Goal: Task Accomplishment & Management: Complete application form

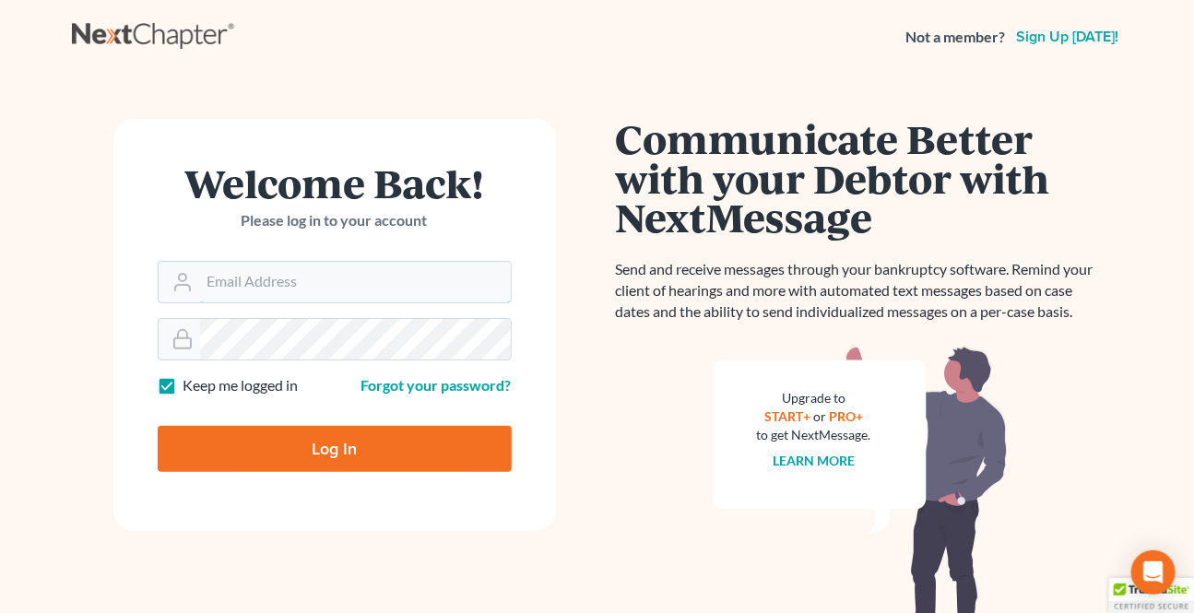
type input "[EMAIL_ADDRESS][DOMAIN_NAME]"
click at [403, 254] on input "Log In" at bounding box center [335, 449] width 354 height 46
type input "Thinking..."
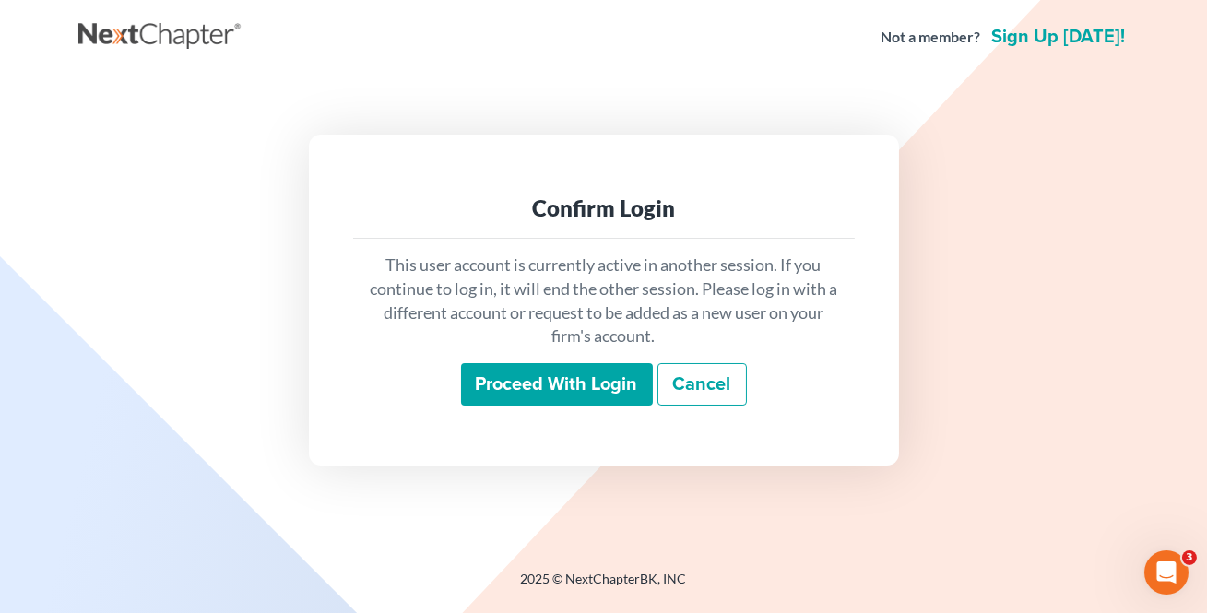
drag, startPoint x: 566, startPoint y: 354, endPoint x: 562, endPoint y: 365, distance: 12.0
click at [562, 361] on div "This user account is currently active in another session. If you continue to lo…" at bounding box center [604, 330] width 502 height 182
click at [555, 373] on input "Proceed with login" at bounding box center [557, 384] width 192 height 42
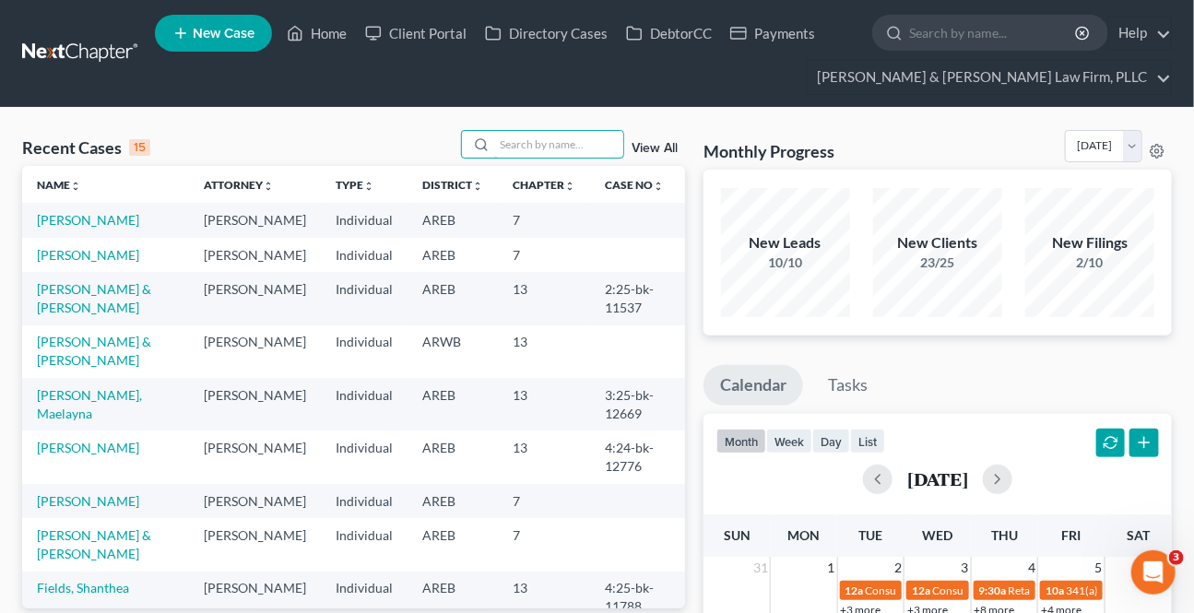
drag, startPoint x: 542, startPoint y: 150, endPoint x: 639, endPoint y: 204, distance: 110.6
click at [609, 172] on div "Recent Cases 15 View All Name unfold_more expand_more expand_less Attorney unfo…" at bounding box center [353, 369] width 663 height 479
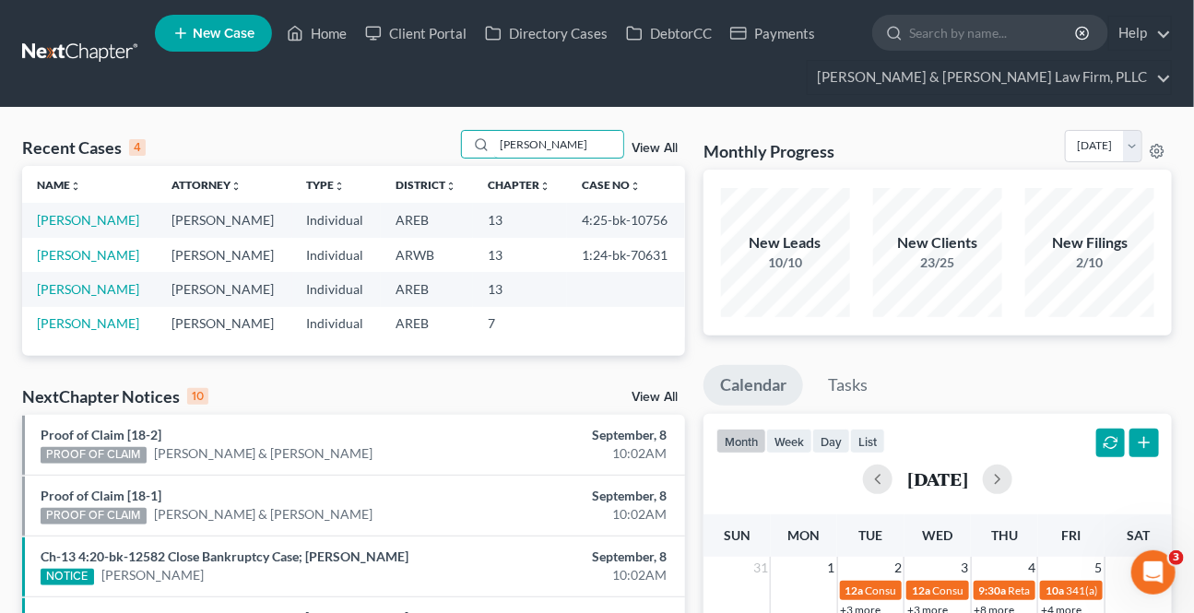
type input "[PERSON_NAME]"
click at [65, 211] on td "[PERSON_NAME]" at bounding box center [89, 220] width 135 height 34
click at [79, 230] on td "[PERSON_NAME]" at bounding box center [89, 220] width 135 height 34
click at [82, 225] on link "[PERSON_NAME]" at bounding box center [88, 220] width 102 height 16
select select "3"
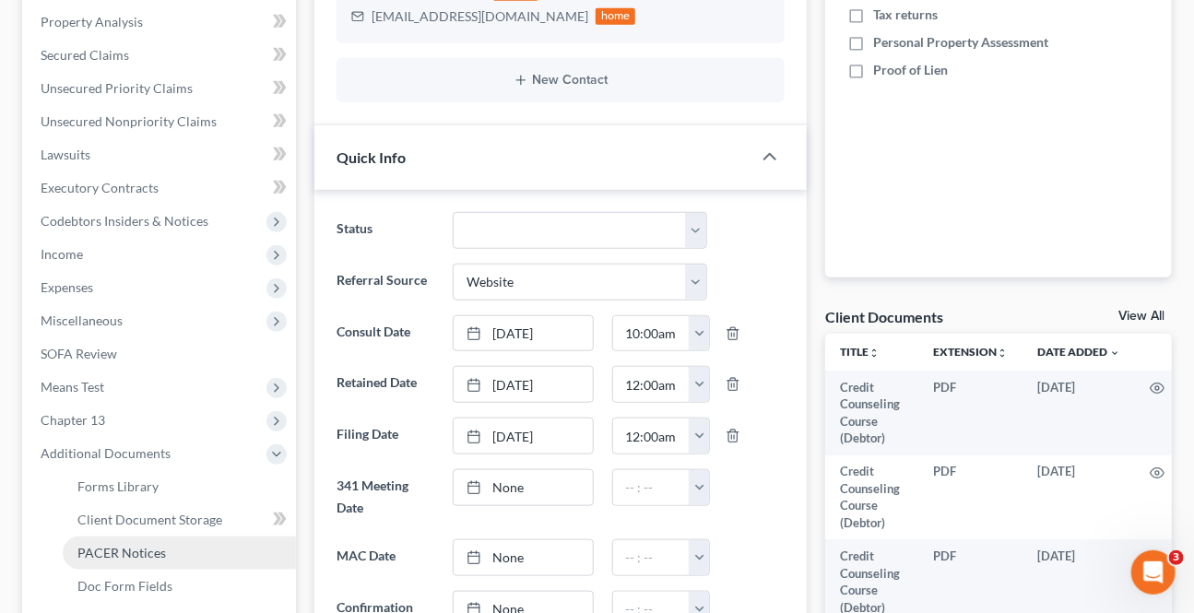
click at [114, 538] on link "PACER Notices" at bounding box center [179, 553] width 233 height 33
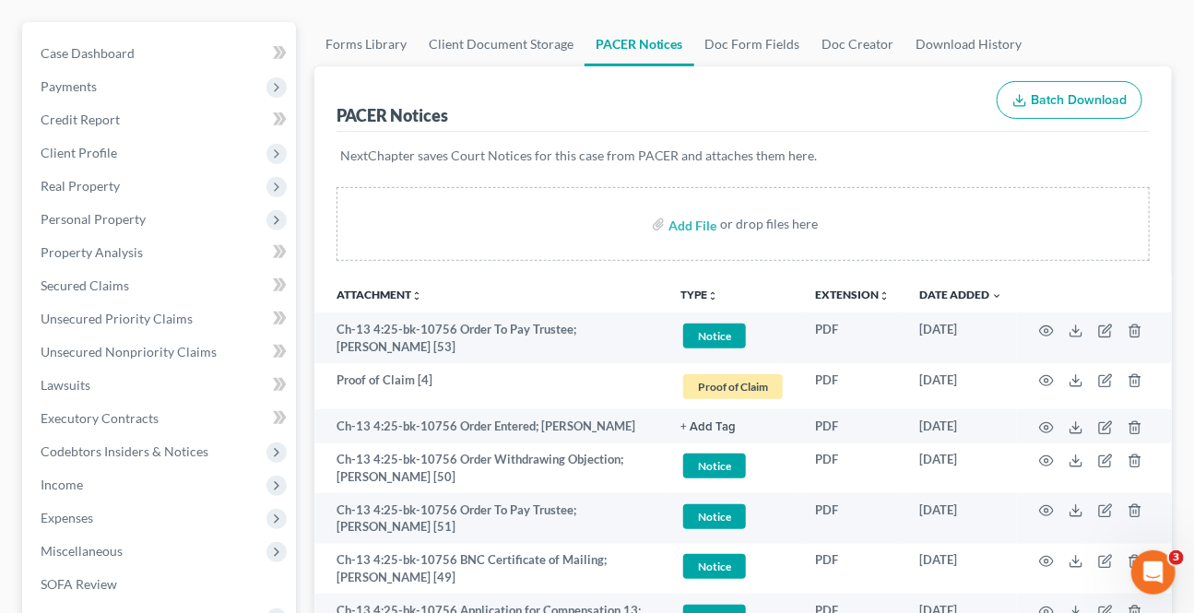
scroll to position [251, 0]
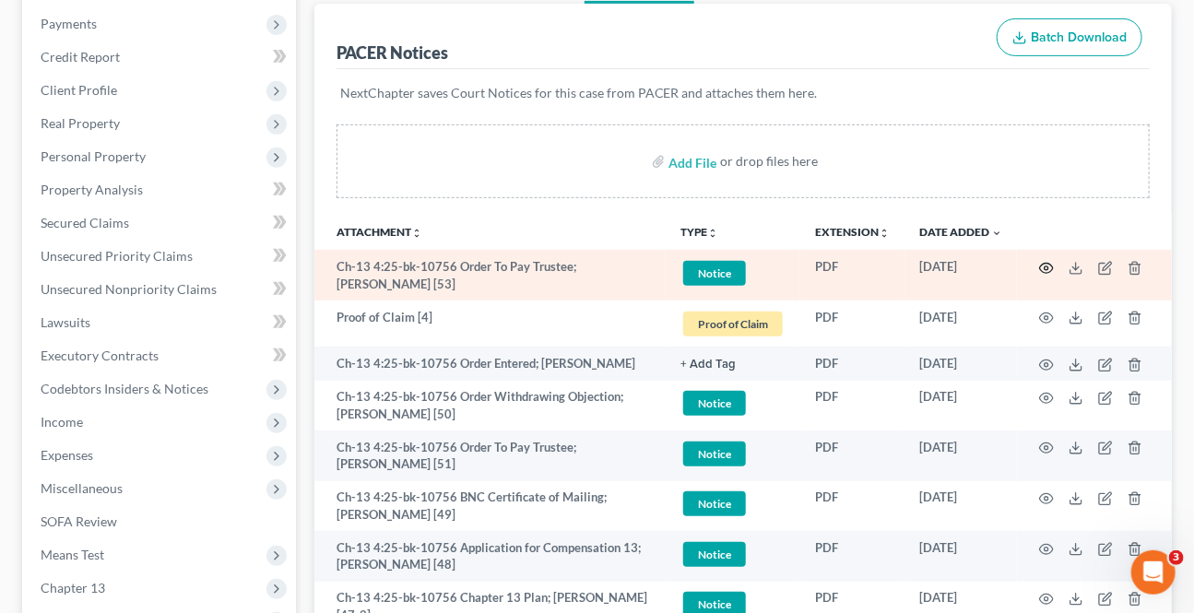
click at [1042, 266] on icon "button" at bounding box center [1046, 268] width 15 height 15
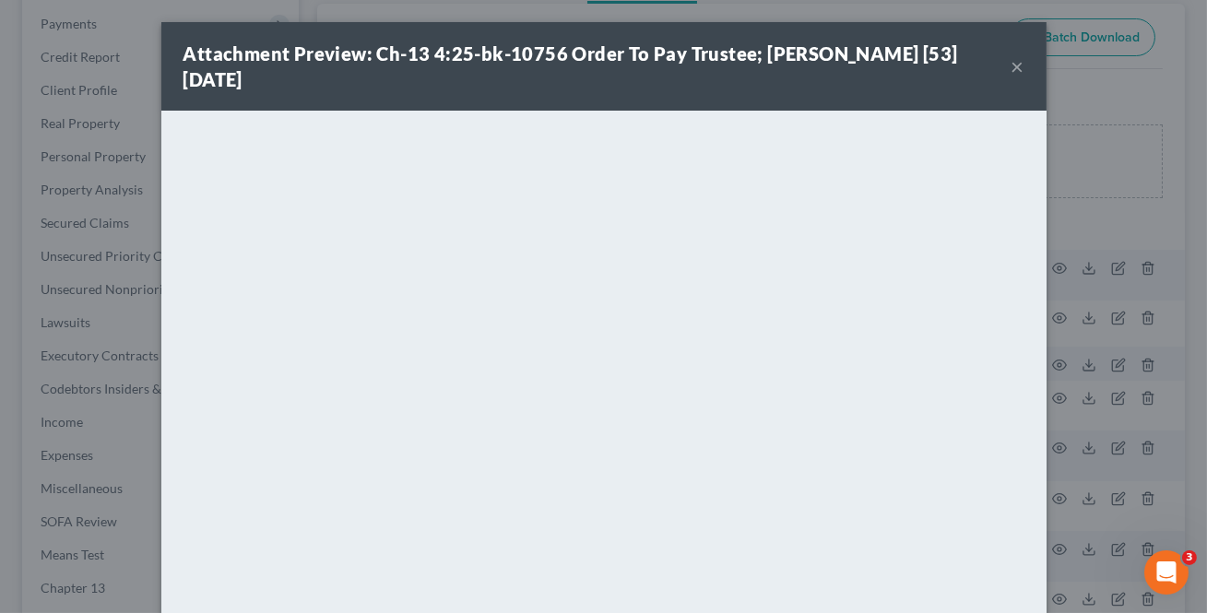
click at [1011, 65] on button "×" at bounding box center [1017, 66] width 13 height 22
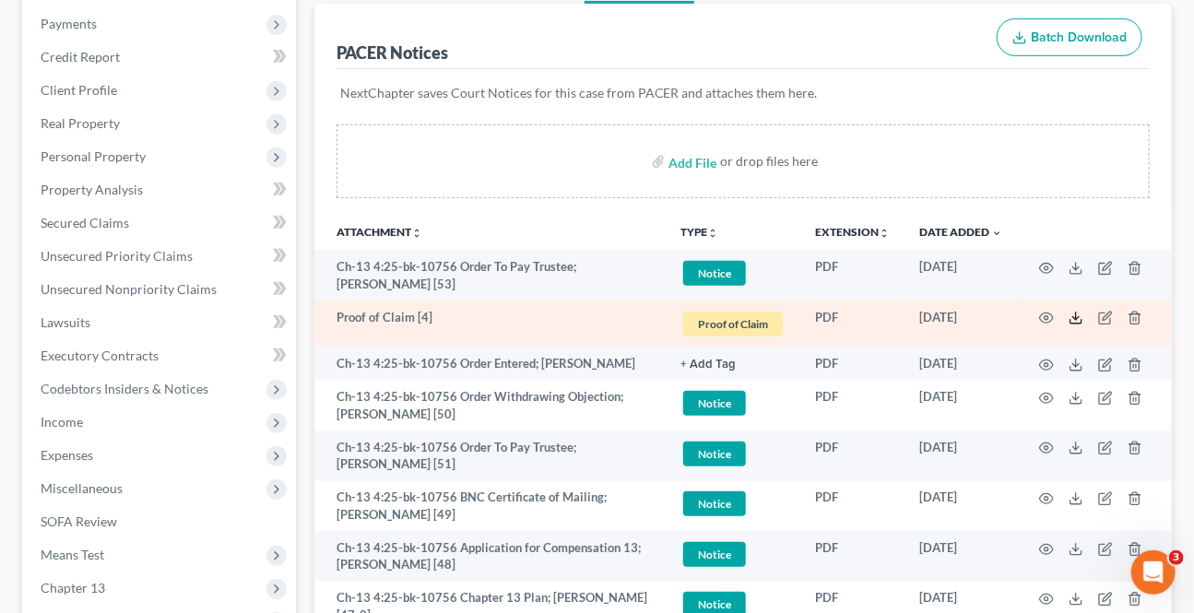
scroll to position [419, 0]
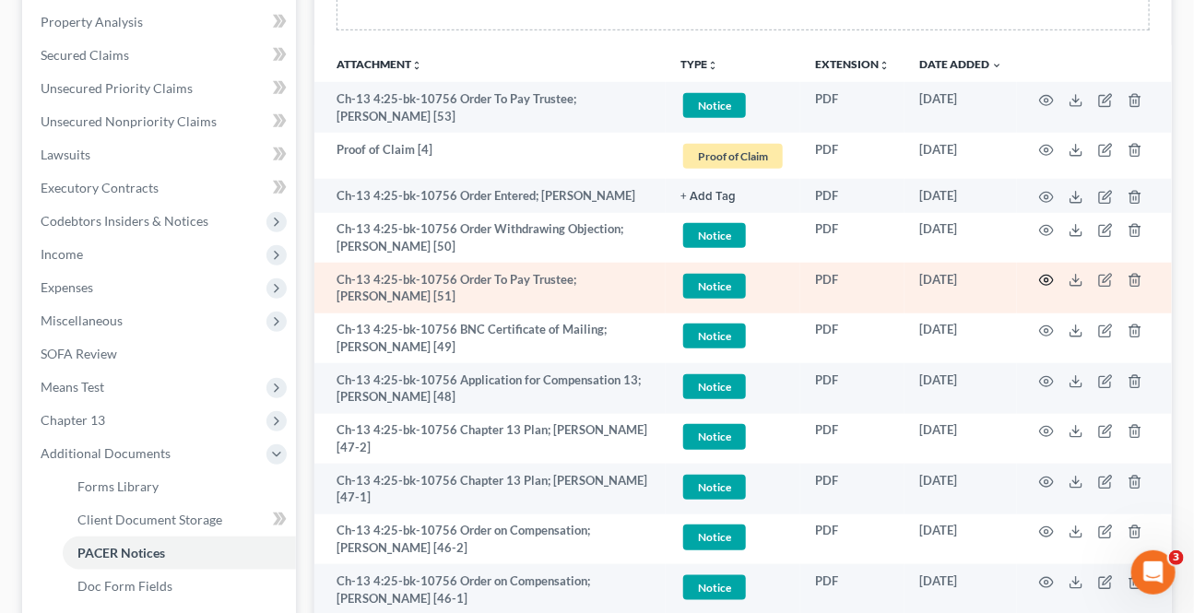
click at [1049, 278] on icon "button" at bounding box center [1046, 280] width 15 height 15
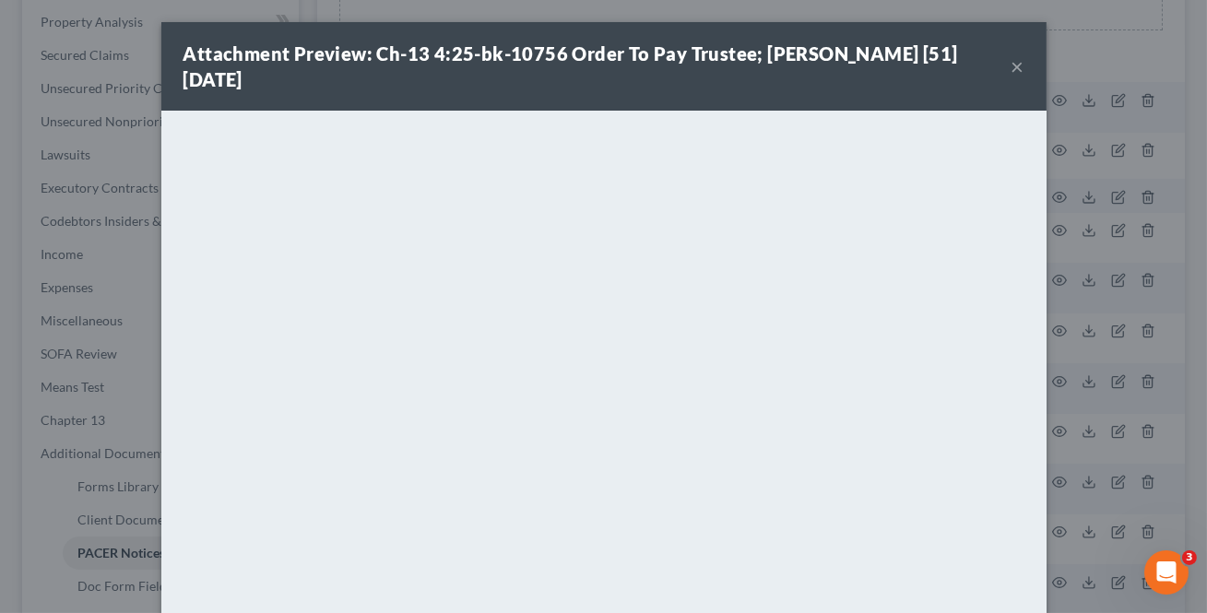
click at [1011, 65] on button "×" at bounding box center [1017, 66] width 13 height 22
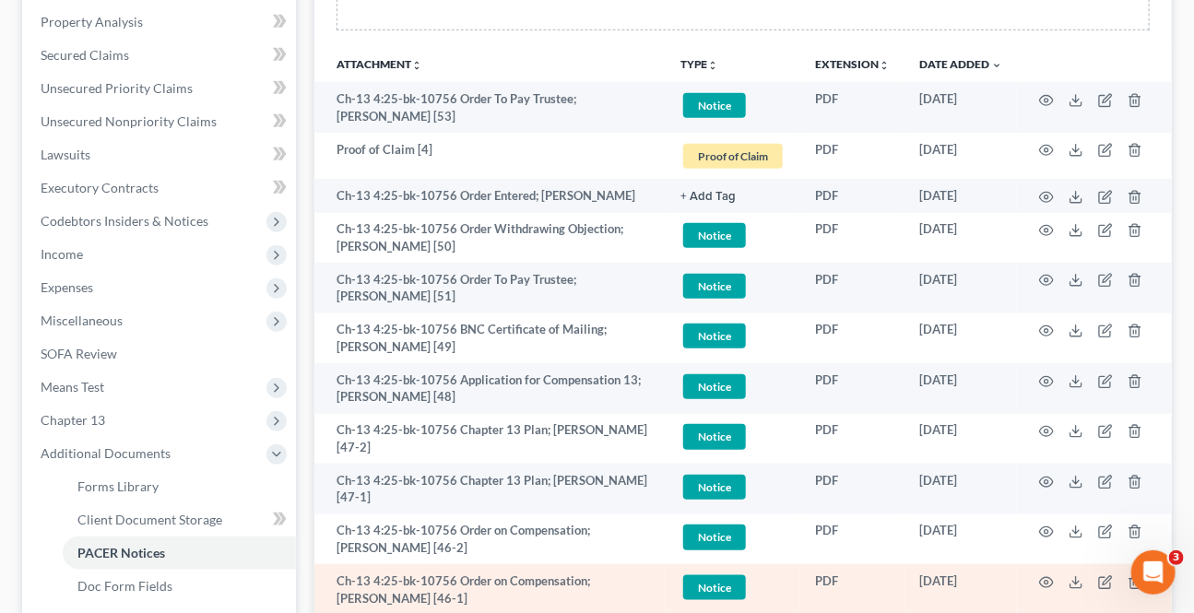
click at [550, 585] on td "Ch-13 4:25-bk-10756 Order on Compensation; [PERSON_NAME] [46-1]" at bounding box center [489, 589] width 351 height 51
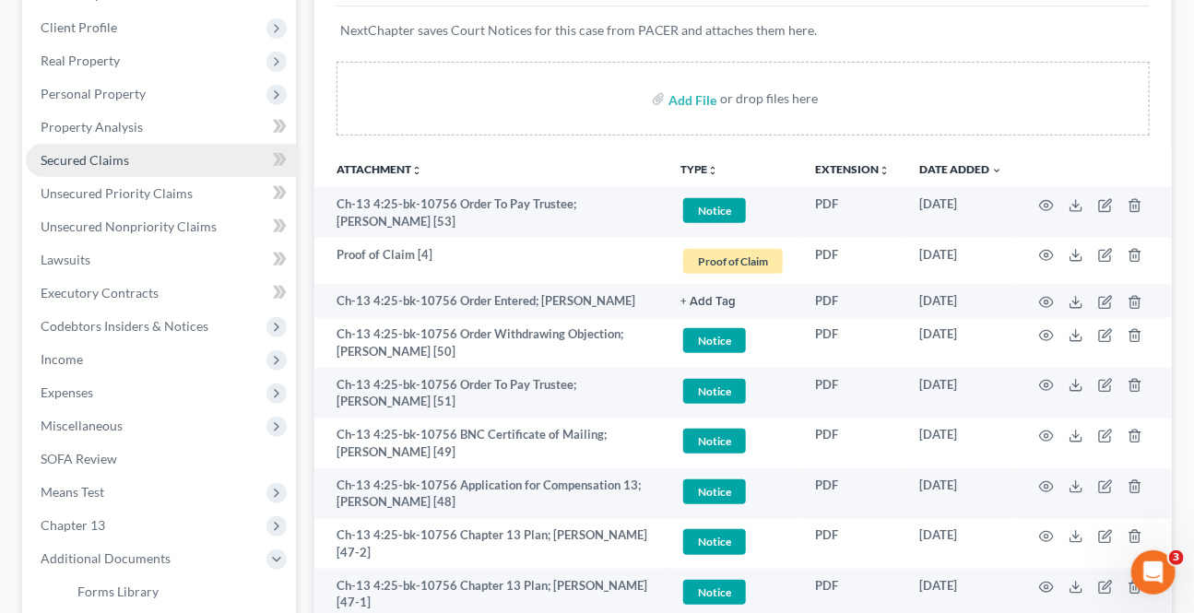
scroll to position [0, 0]
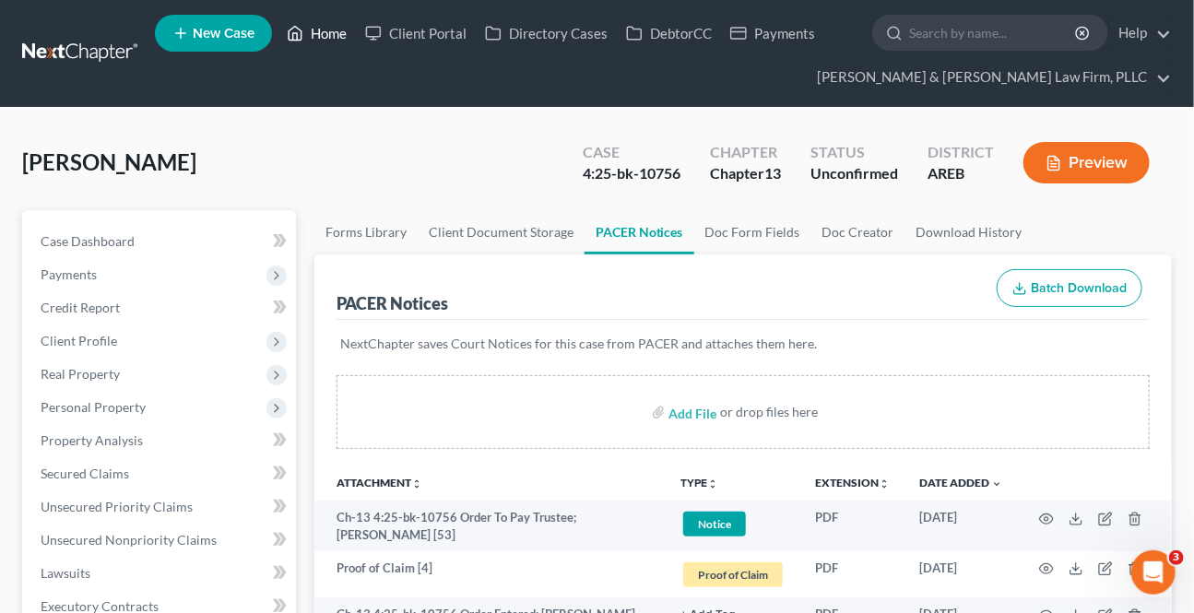
click at [298, 24] on icon at bounding box center [295, 33] width 17 height 22
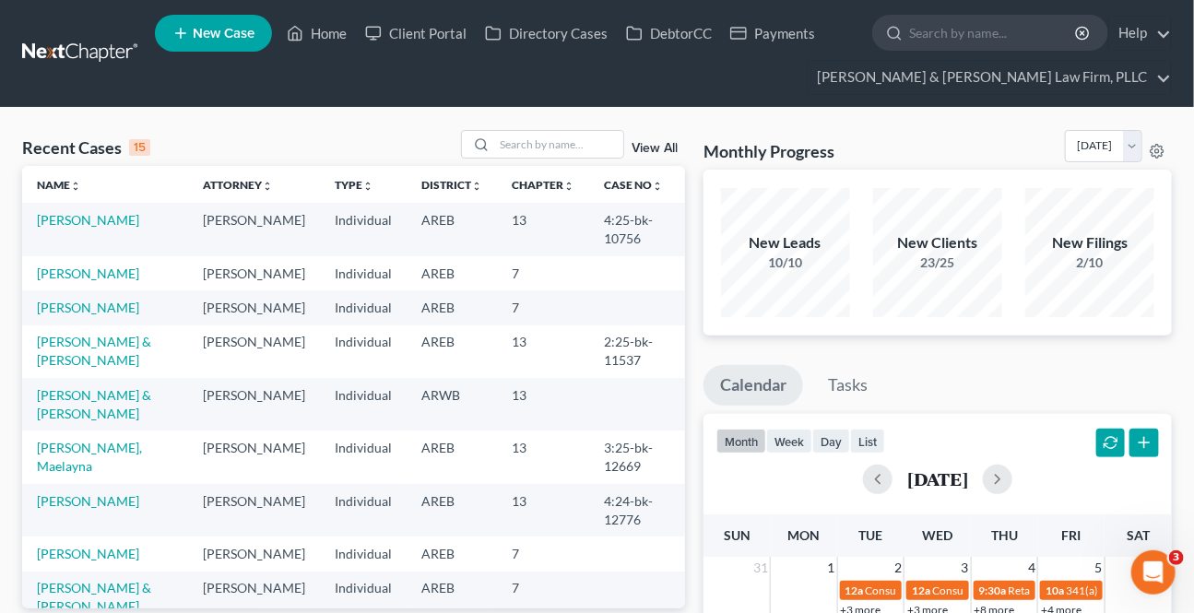
click at [599, 596] on td at bounding box center [637, 598] width 96 height 53
click at [511, 149] on input "search" at bounding box center [558, 144] width 129 height 27
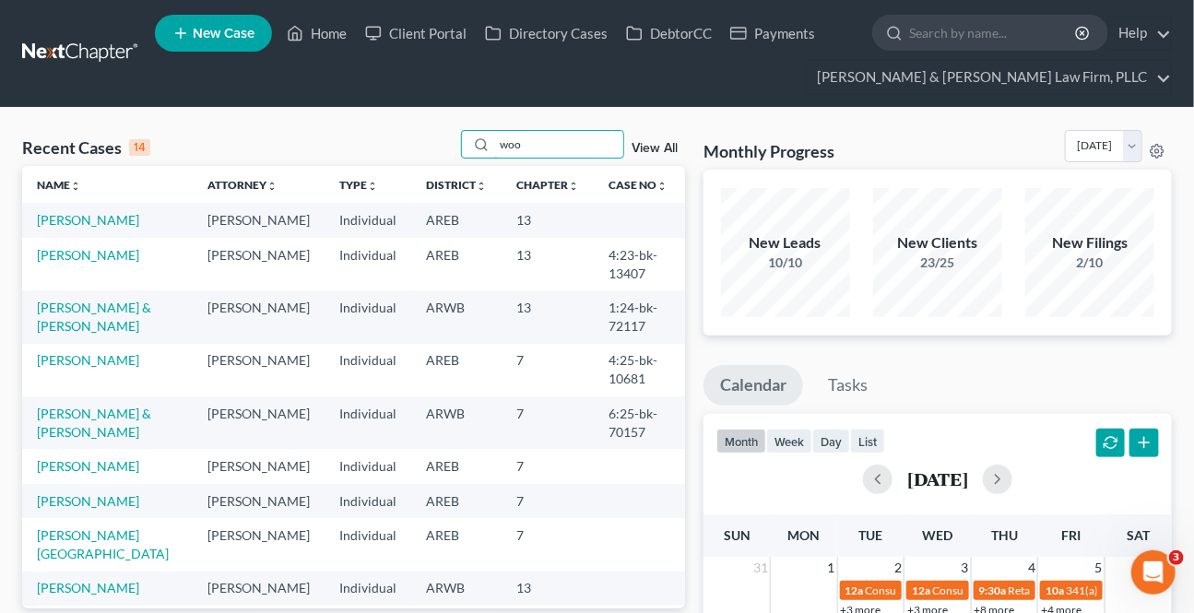
type input "woo"
drag, startPoint x: 93, startPoint y: 229, endPoint x: 101, endPoint y: 222, distance: 10.5
click at [101, 223] on td "[PERSON_NAME]" at bounding box center [107, 220] width 171 height 34
click at [101, 222] on link "[PERSON_NAME]" at bounding box center [88, 220] width 102 height 16
select select "4"
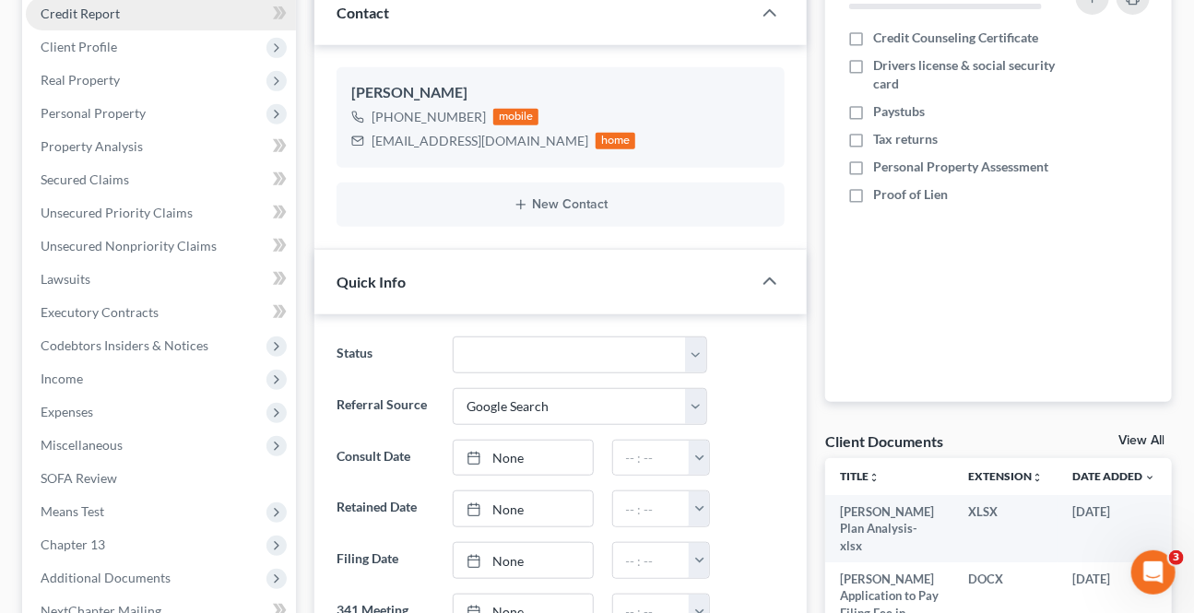
scroll to position [335, 0]
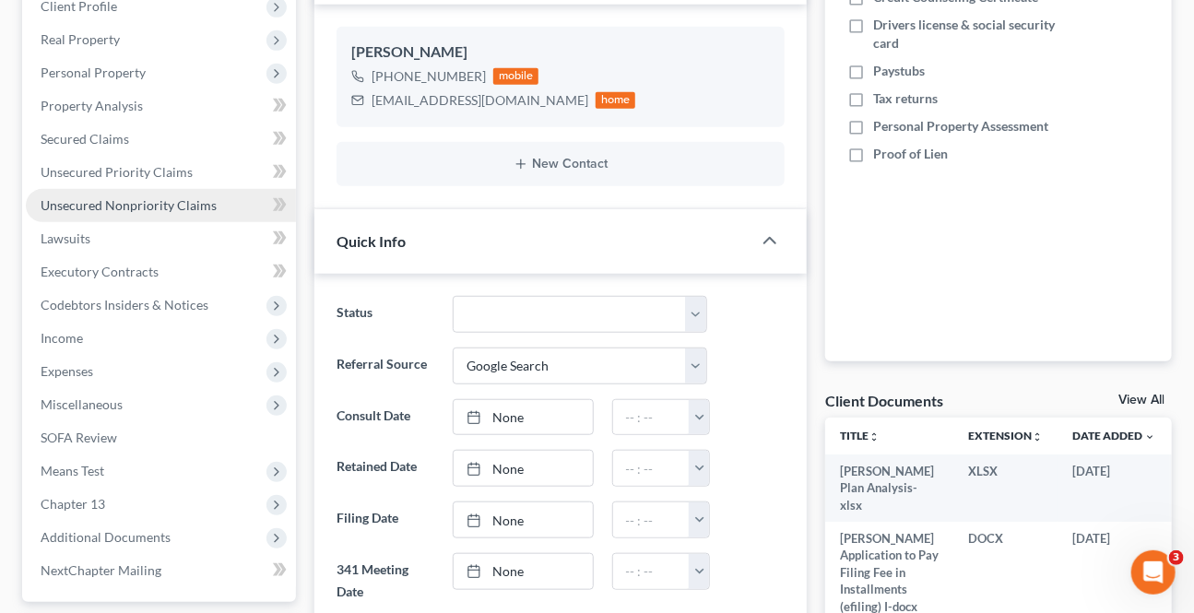
click at [63, 207] on span "Unsecured Nonpriority Claims" at bounding box center [129, 205] width 176 height 16
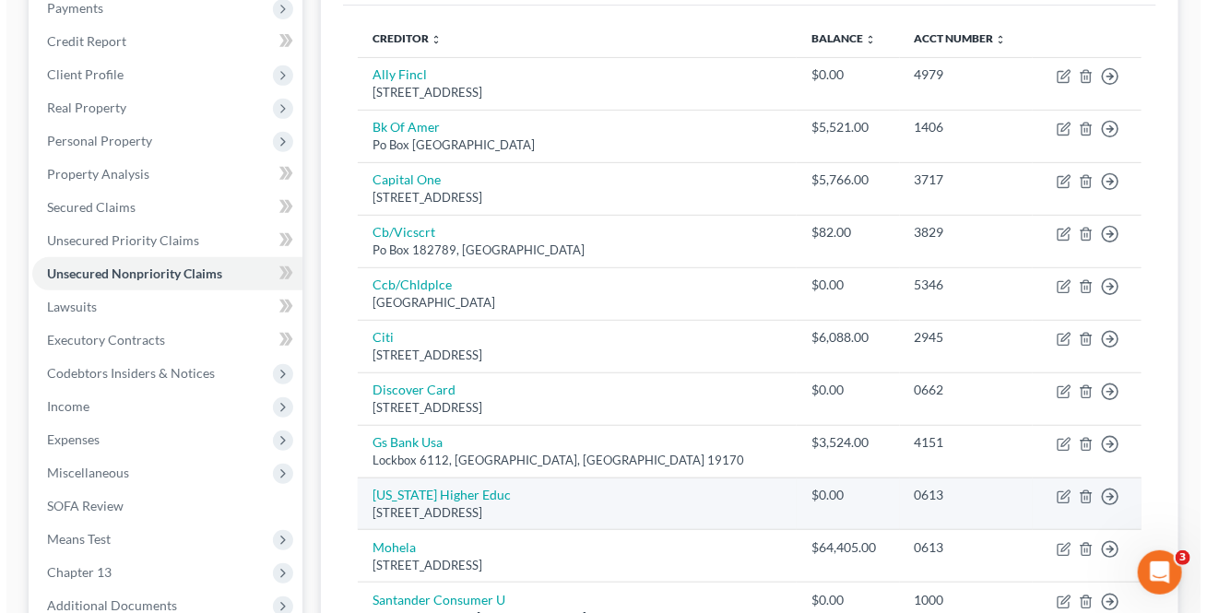
scroll to position [183, 0]
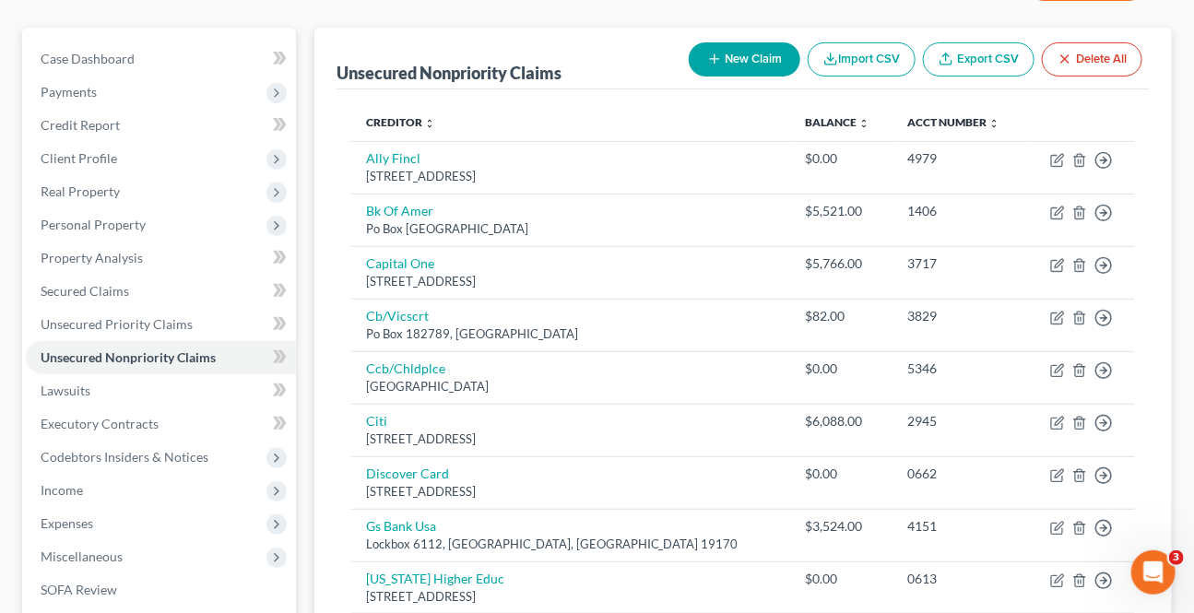
click at [740, 53] on button "New Claim" at bounding box center [745, 59] width 112 height 34
select select "0"
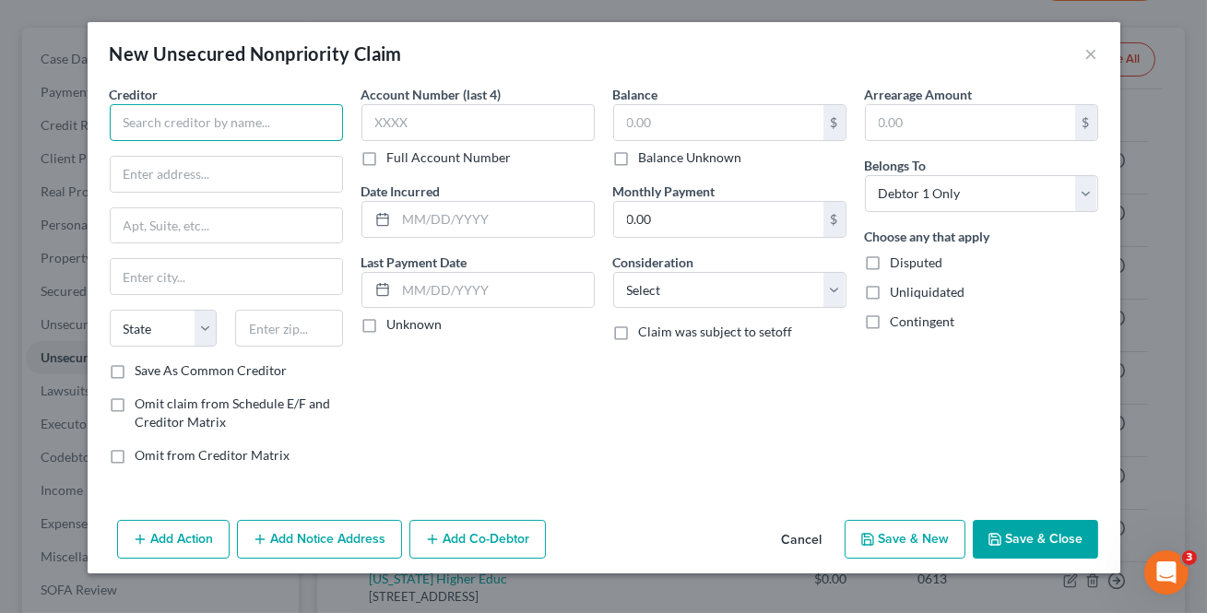
click at [297, 124] on input "text" at bounding box center [226, 122] width 233 height 37
drag, startPoint x: 277, startPoint y: 125, endPoint x: -308, endPoint y: 128, distance: 584.6
click at [0, 128] on html "Home New Case Client Portal Directory Cases DebtorCC Payments [PERSON_NAME] & […" at bounding box center [603, 551] width 1207 height 1469
click at [329, 124] on input "[US_STATE] Cardiology" at bounding box center [226, 122] width 233 height 37
type input "[US_STATE] Cardiology [GEOGRAPHIC_DATA]"
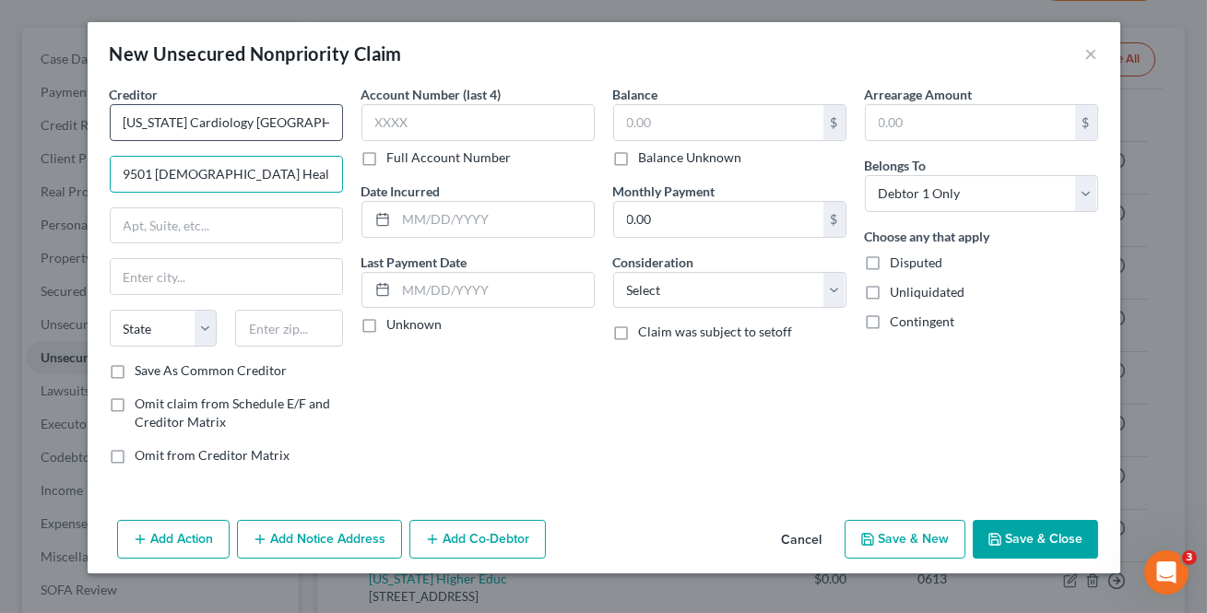
type input "9501 [DEMOGRAPHIC_DATA] Health Dr"
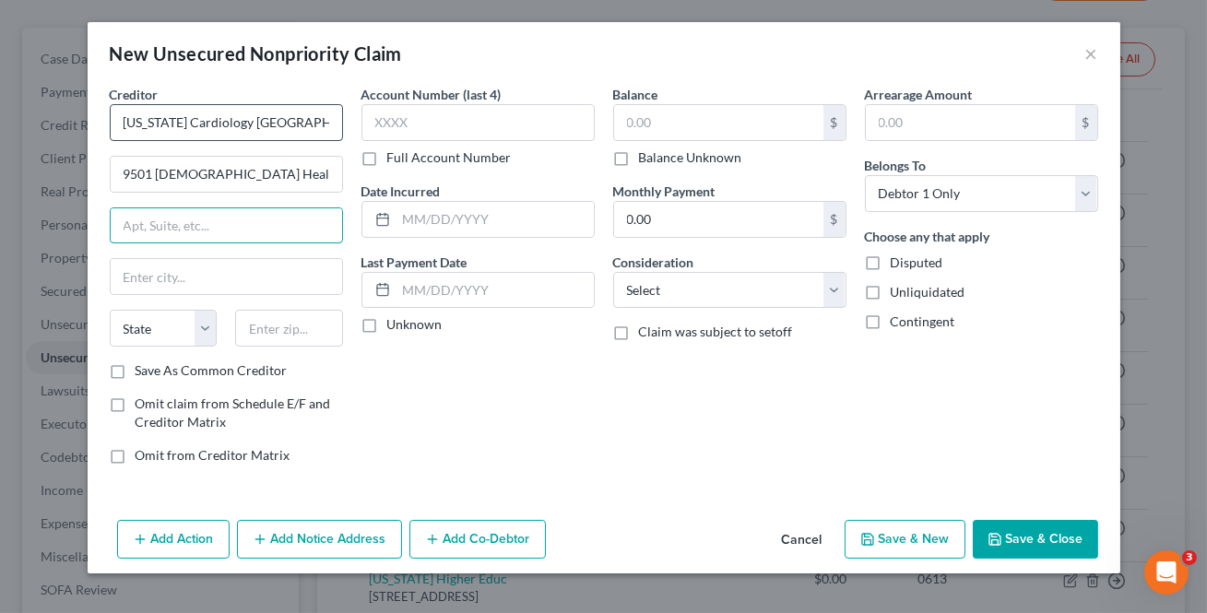
type input "$"
type input "#600"
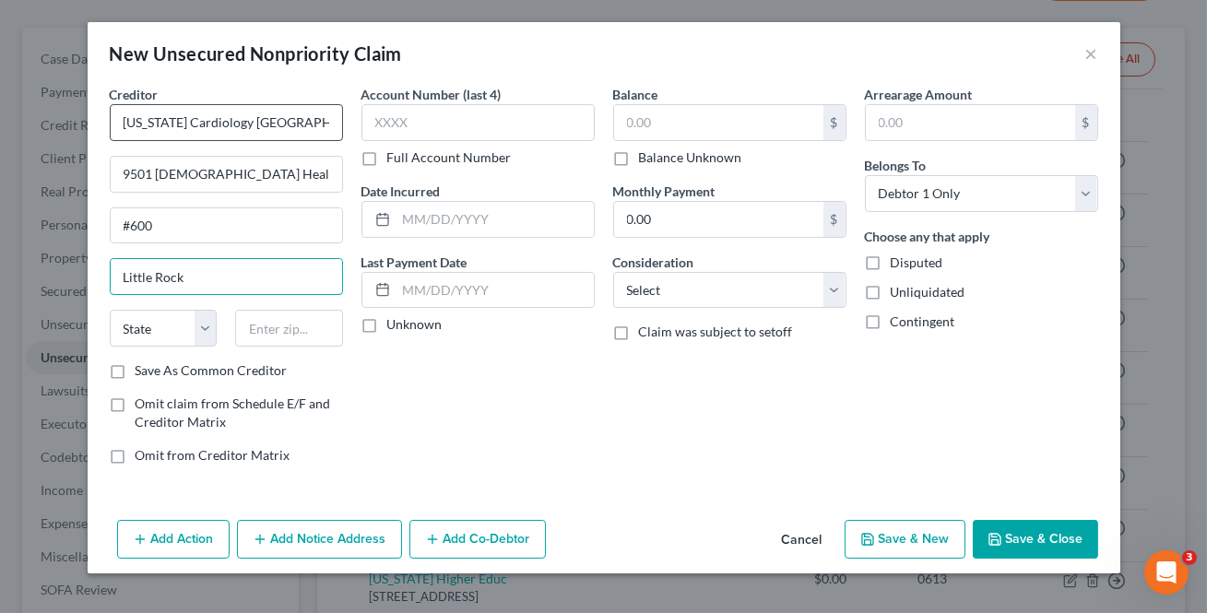
type input "Little Rock"
select select "2"
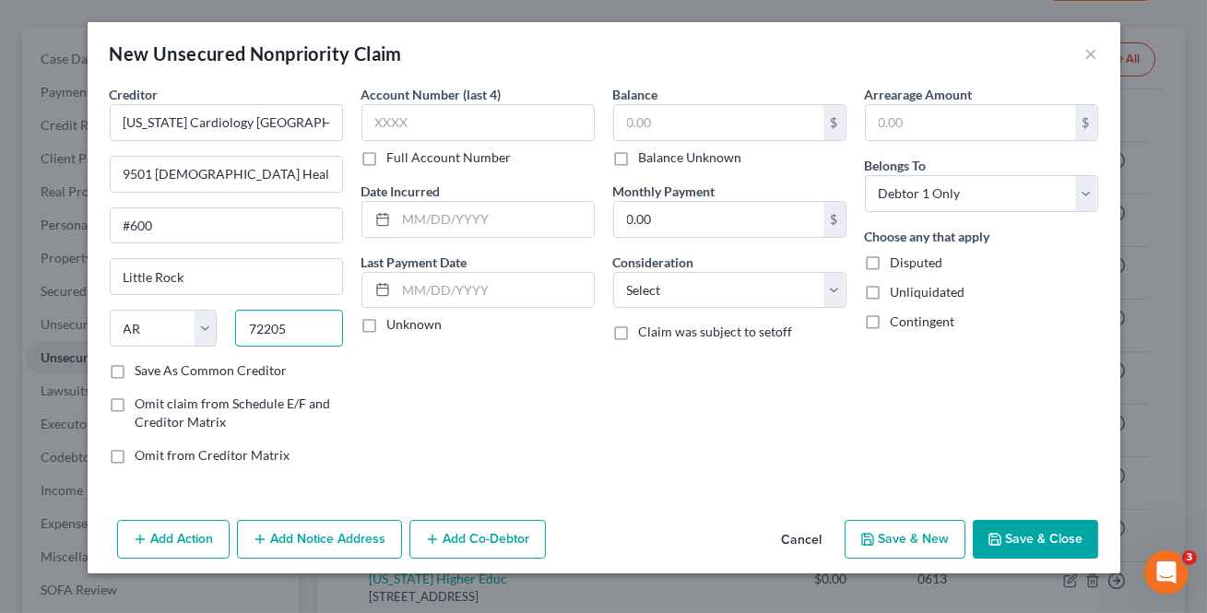
type input "72205"
click at [449, 126] on input "text" at bounding box center [477, 122] width 233 height 37
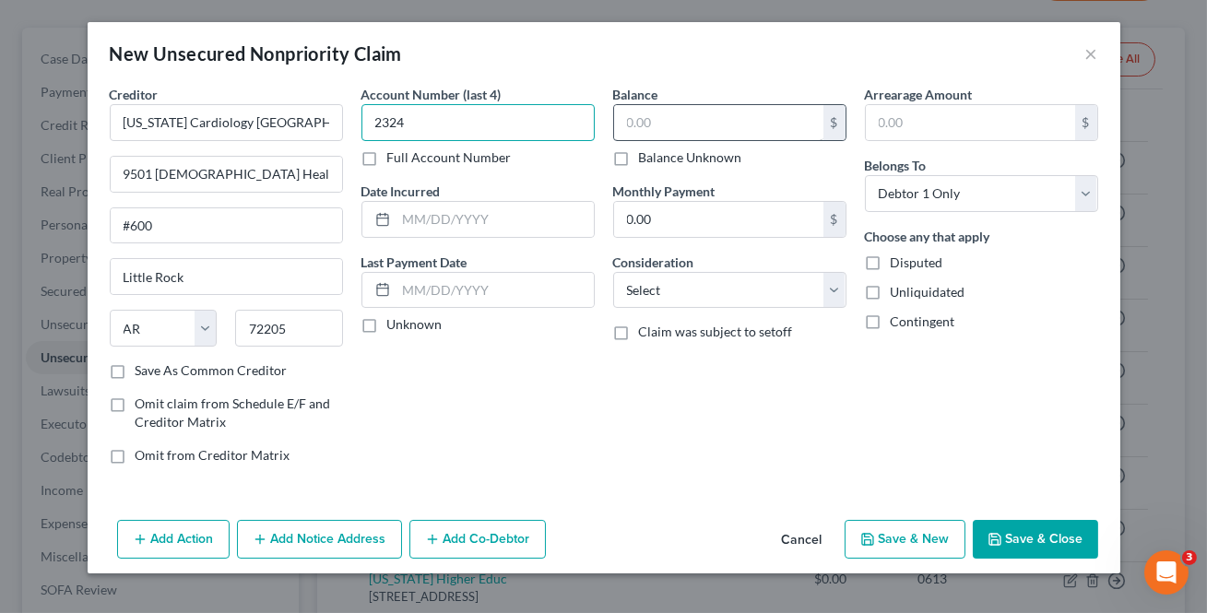
type input "2324"
click at [763, 131] on input "text" at bounding box center [718, 122] width 209 height 35
type input "181"
click at [916, 545] on button "Save & New" at bounding box center [905, 539] width 121 height 39
select select "0"
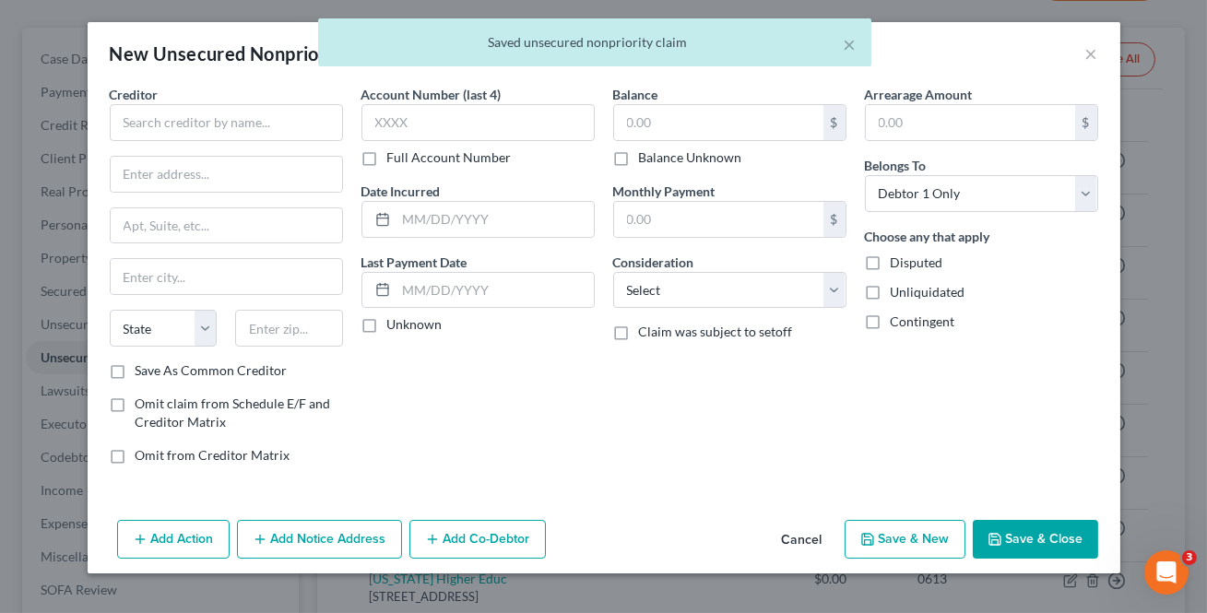
click at [221, 142] on div "Creditor * State [US_STATE] AK AR AZ CA CO [GEOGRAPHIC_DATA] DE DC [GEOGRAPHIC_…" at bounding box center [226, 223] width 233 height 277
click at [210, 121] on input "text" at bounding box center [226, 122] width 233 height 37
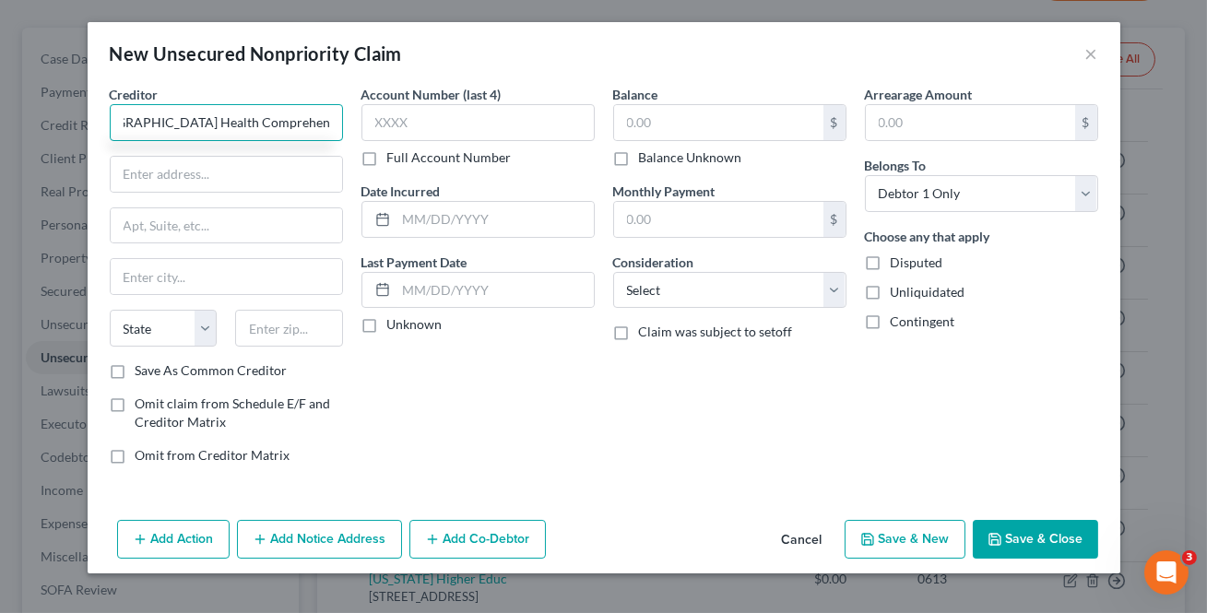
scroll to position [0, 55]
type input "[DEMOGRAPHIC_DATA] Health Comprehensive Women's Clinic"
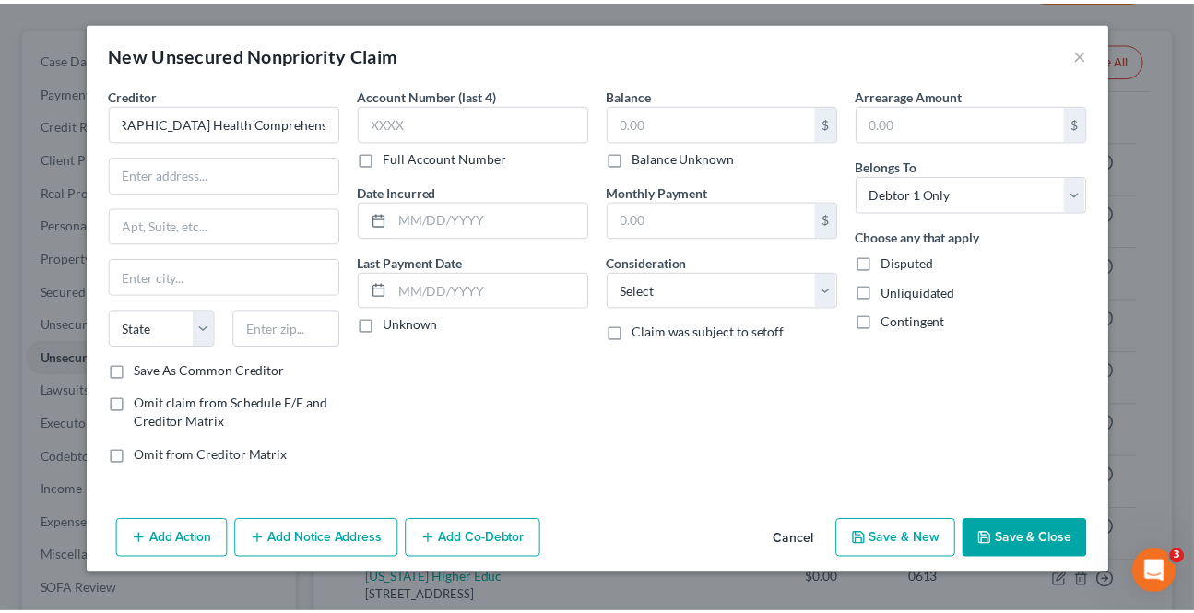
scroll to position [0, 0]
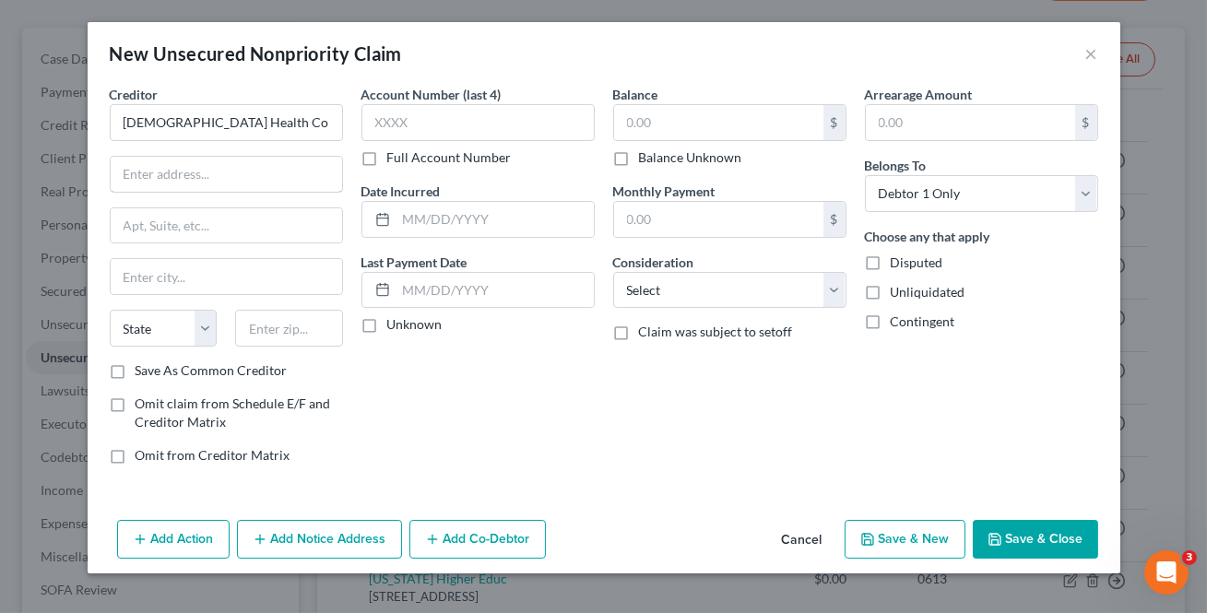
drag, startPoint x: 208, startPoint y: 178, endPoint x: 20, endPoint y: 237, distance: 197.1
click at [208, 178] on input "text" at bounding box center [226, 174] width 231 height 35
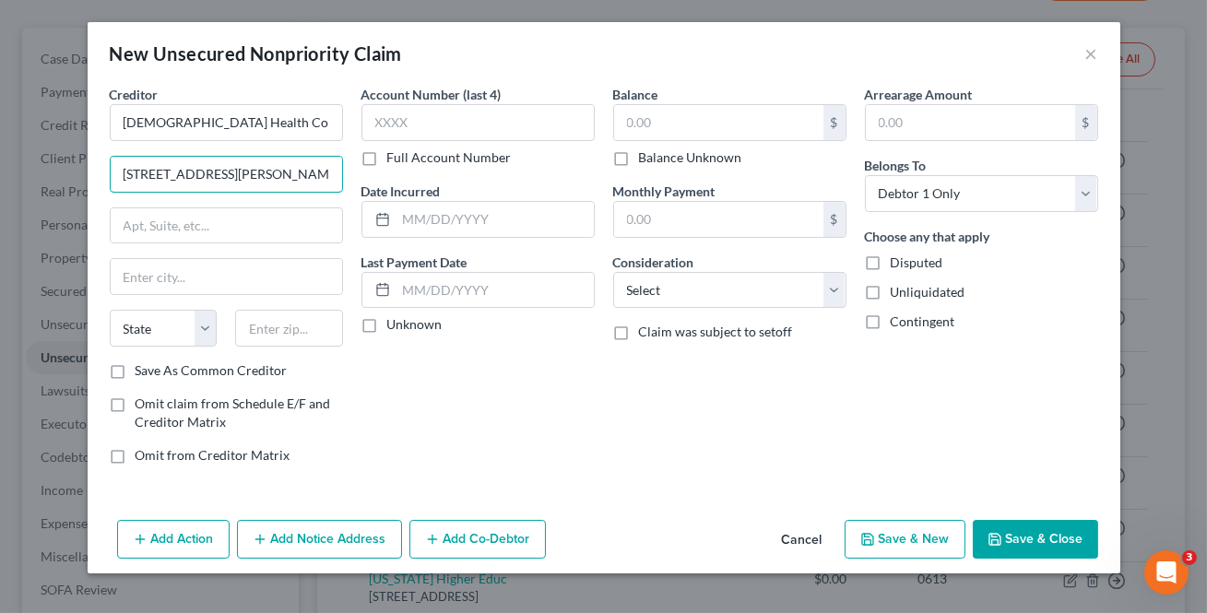
type input "[STREET_ADDRESS][PERSON_NAME]"
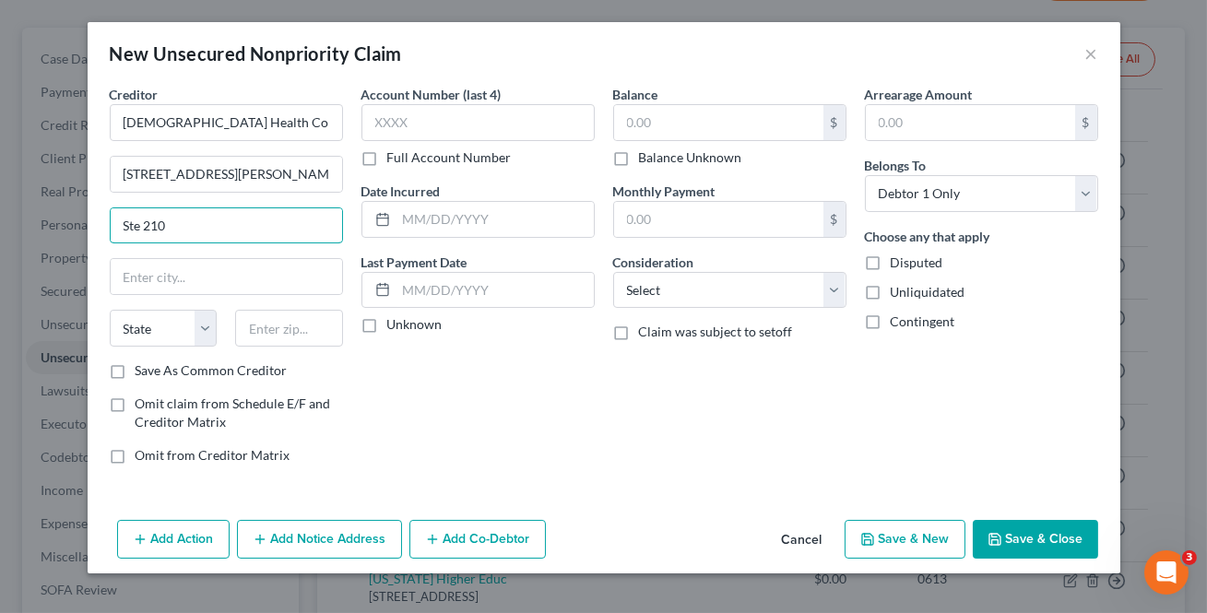
type input "Ste 210"
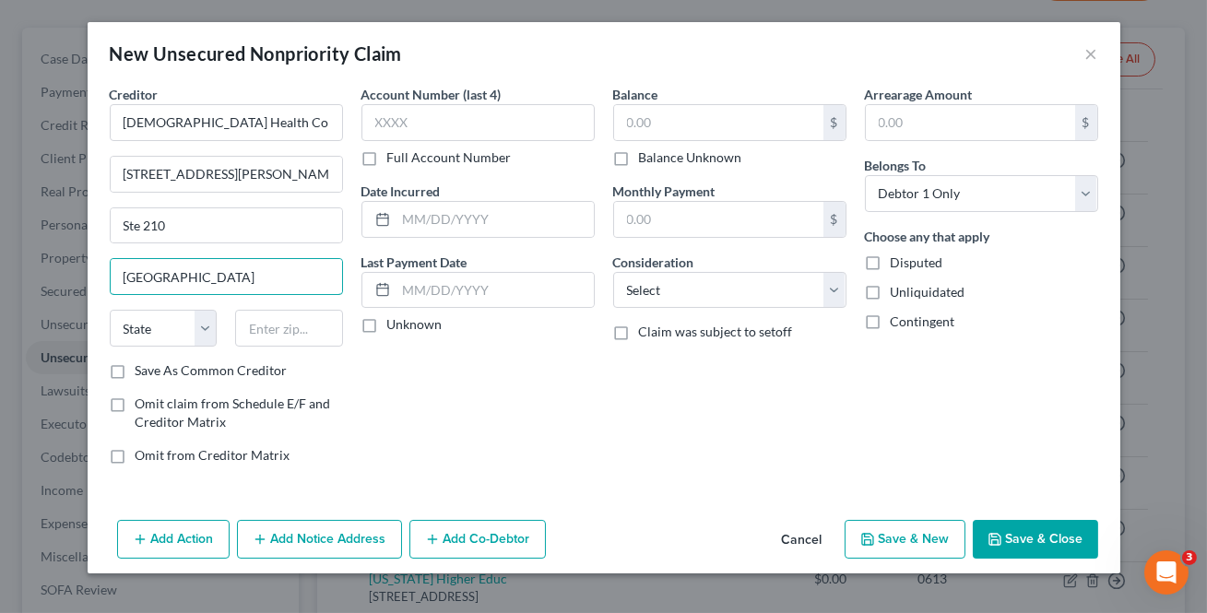
type input "[GEOGRAPHIC_DATA]"
select select "2"
type input "72116"
click at [136, 365] on label "Save As Common Creditor" at bounding box center [212, 370] width 152 height 18
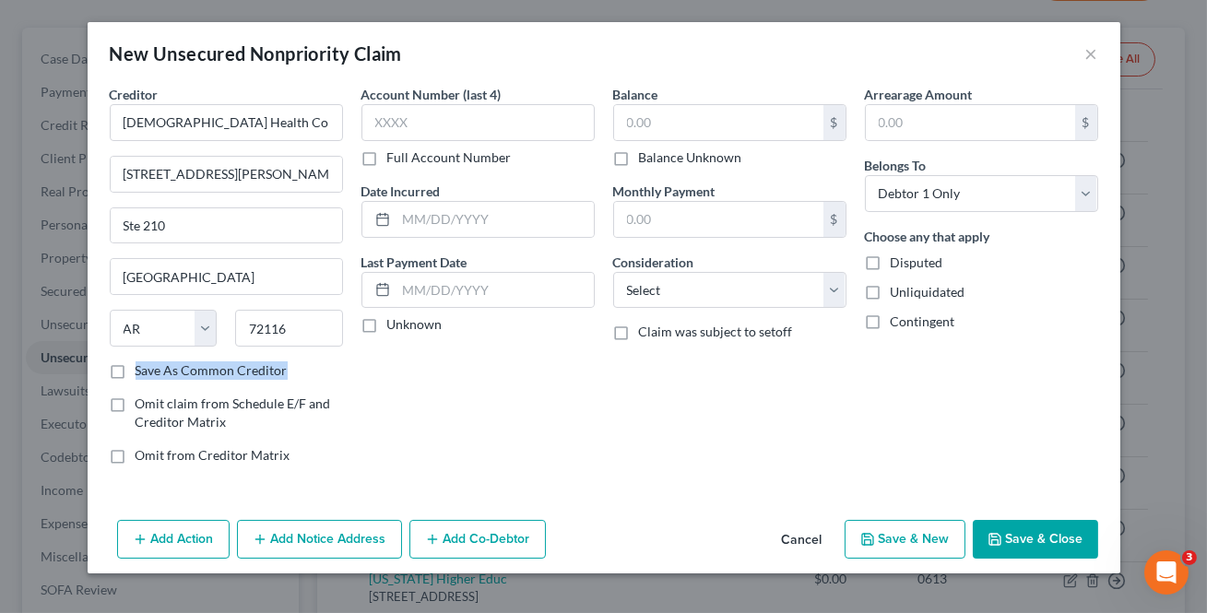
click at [136, 377] on label "Save As Common Creditor" at bounding box center [212, 370] width 152 height 18
click at [143, 373] on input "Save As Common Creditor" at bounding box center [149, 367] width 12 height 12
checkbox input "true"
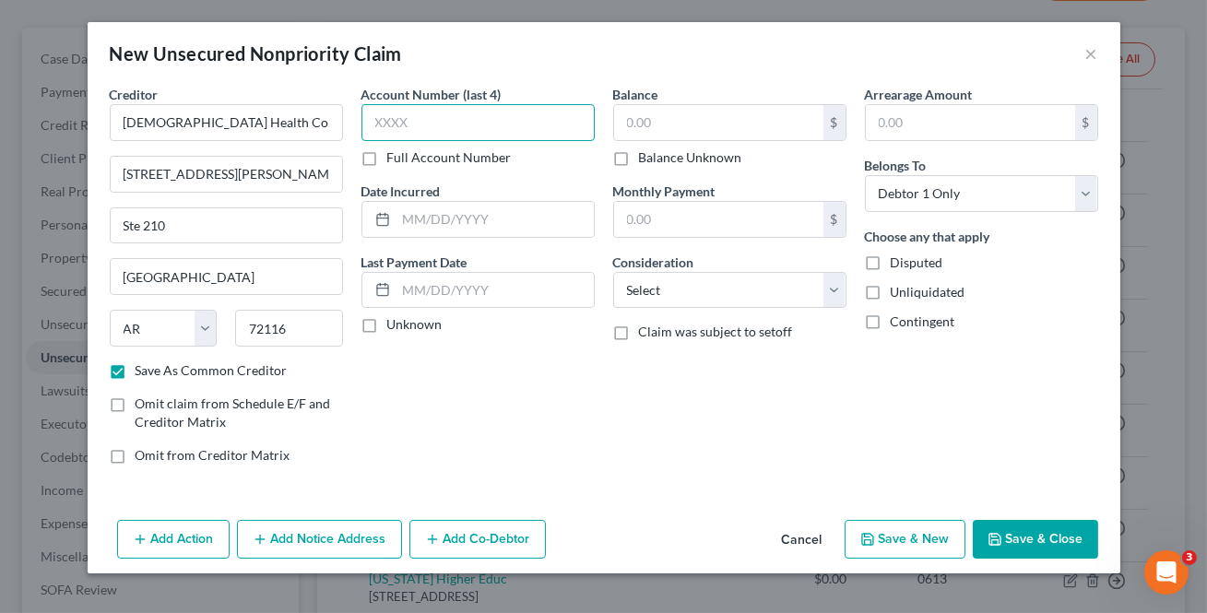
click at [479, 113] on input "text" at bounding box center [477, 122] width 233 height 37
type input "4443"
click at [638, 136] on input "text" at bounding box center [718, 122] width 209 height 35
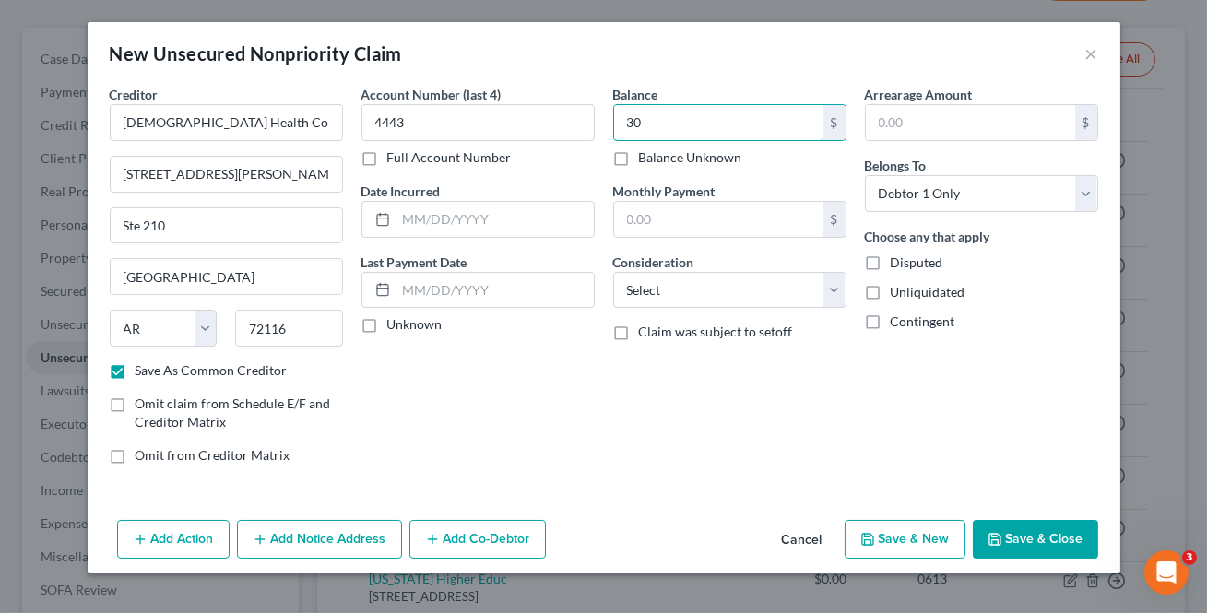
type input "30"
click at [914, 530] on button "Save & New" at bounding box center [905, 539] width 121 height 39
select select "0"
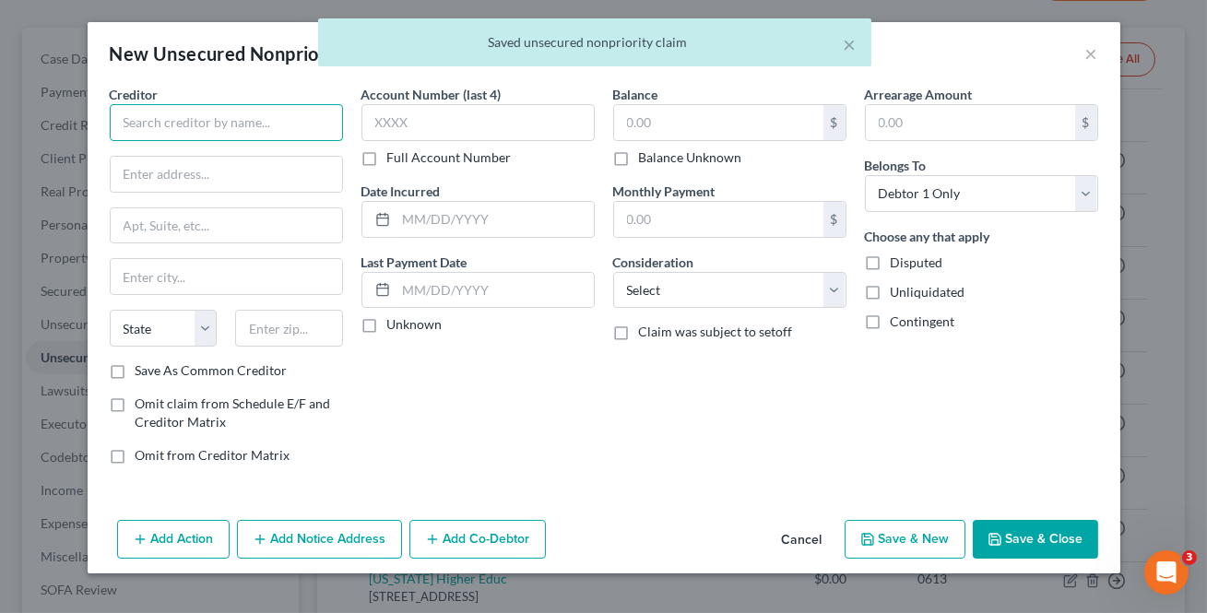
click at [260, 116] on input "text" at bounding box center [226, 122] width 233 height 37
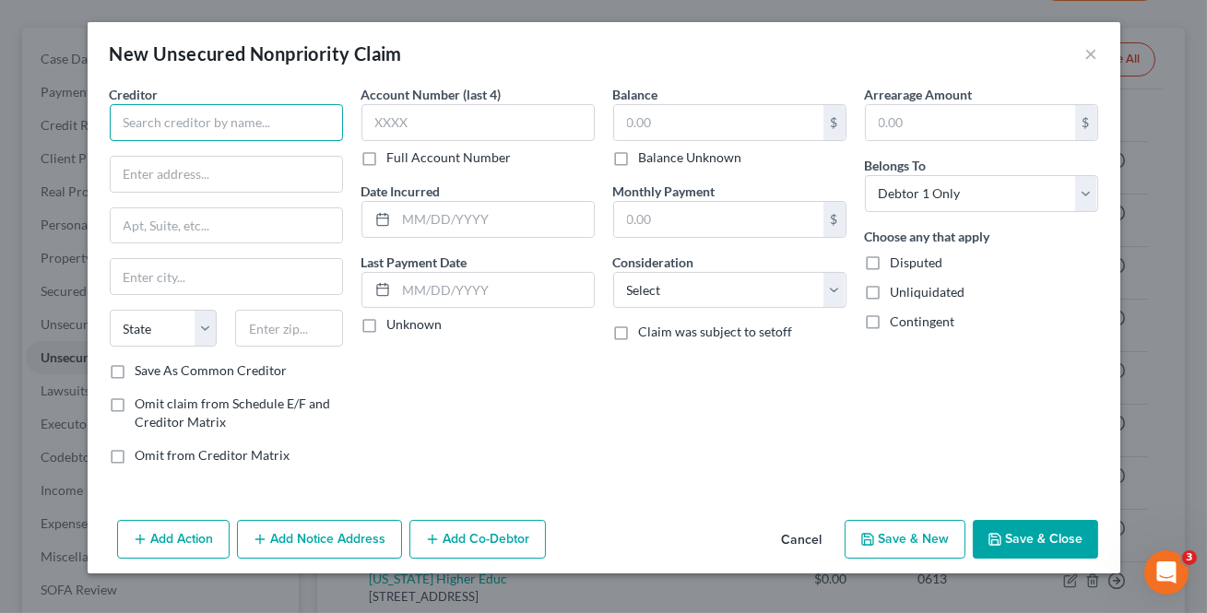
click at [224, 110] on input "text" at bounding box center [226, 122] width 233 height 37
type input "[DEMOGRAPHIC_DATA] Health-[PERSON_NAME]"
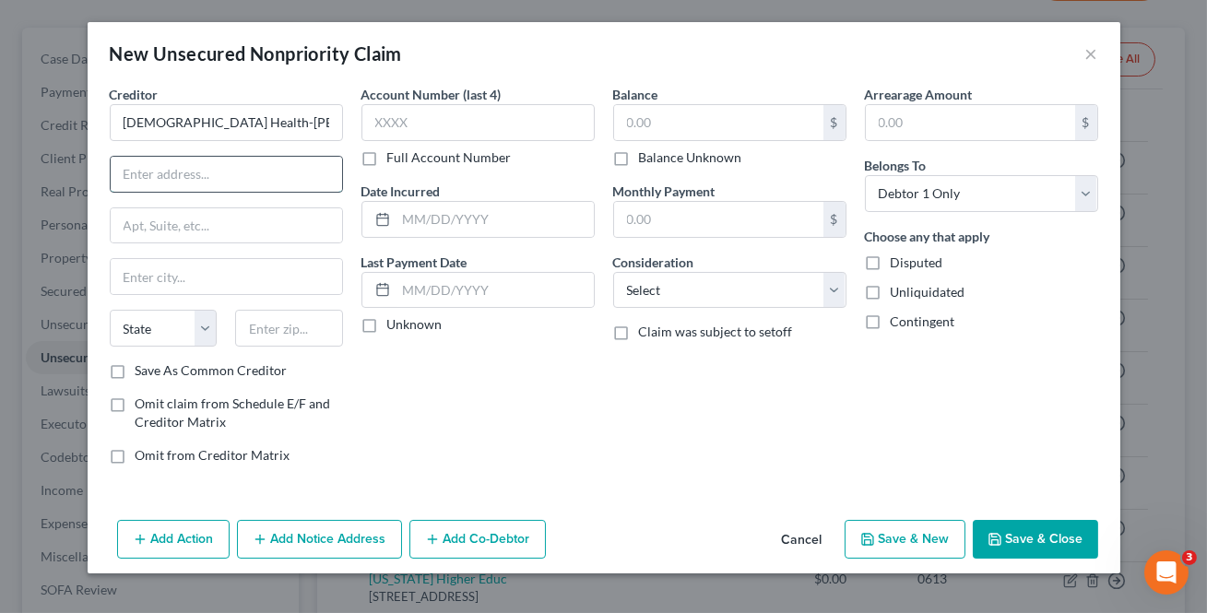
click at [224, 179] on input "text" at bounding box center [226, 174] width 231 height 35
click at [170, 173] on input "[GEOGRAPHIC_DATA]" at bounding box center [226, 174] width 231 height 35
type input "[GEOGRAPHIC_DATA]"
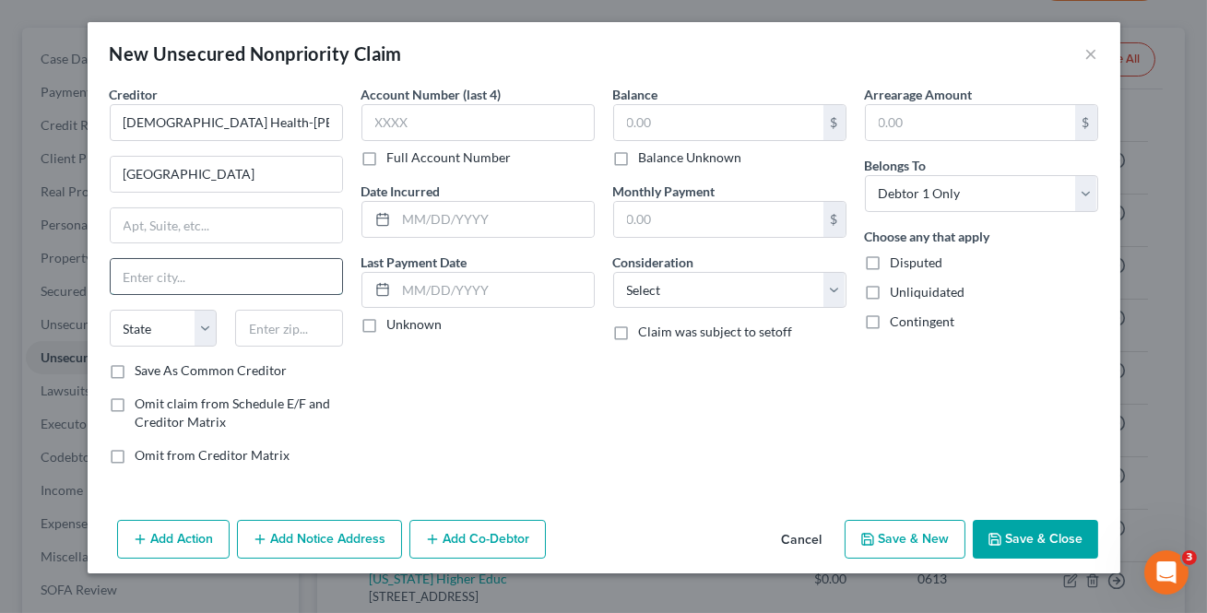
click at [162, 269] on input "text" at bounding box center [226, 276] width 231 height 35
type input "[PERSON_NAME]"
select select "2"
type input "4"
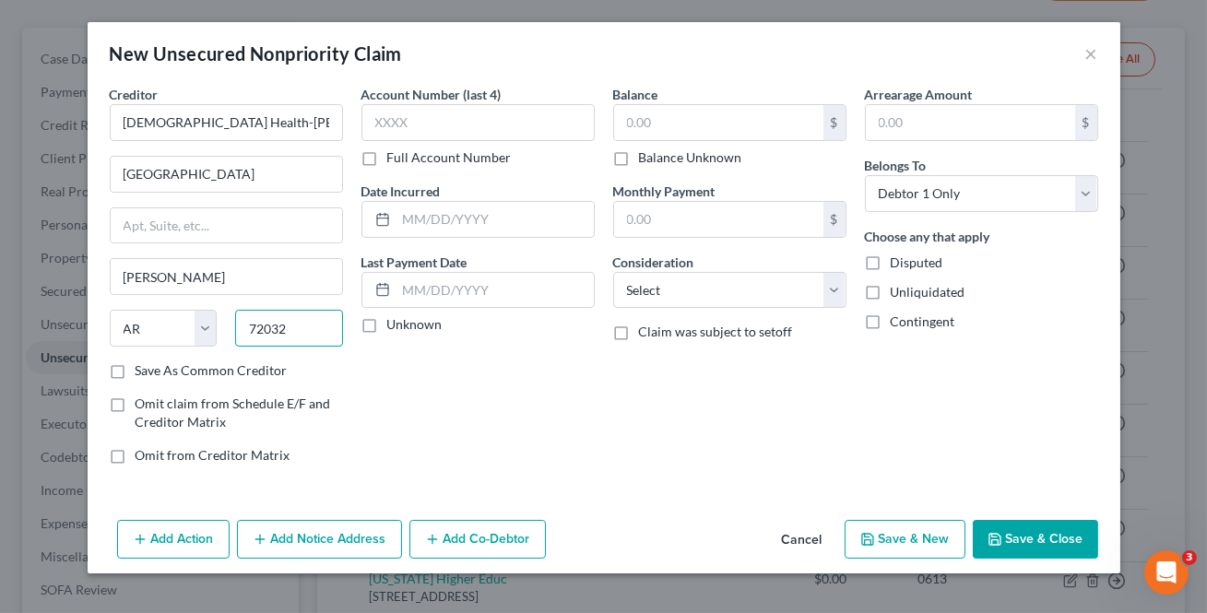
type input "72032"
click at [136, 378] on label "Save As Common Creditor" at bounding box center [212, 370] width 152 height 18
click at [136, 366] on label "Save As Common Creditor" at bounding box center [212, 370] width 152 height 18
click at [143, 366] on input "Save As Common Creditor" at bounding box center [149, 367] width 12 height 12
checkbox input "true"
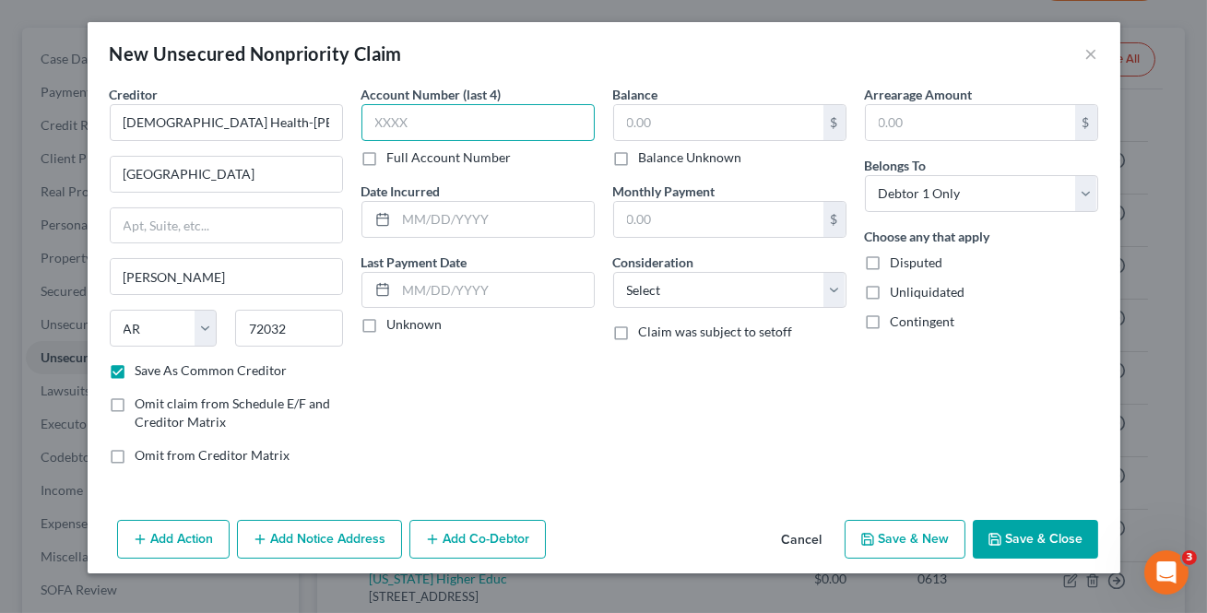
click at [521, 123] on input "text" at bounding box center [477, 122] width 233 height 37
type input "5328"
click at [744, 131] on input "text" at bounding box center [718, 122] width 209 height 35
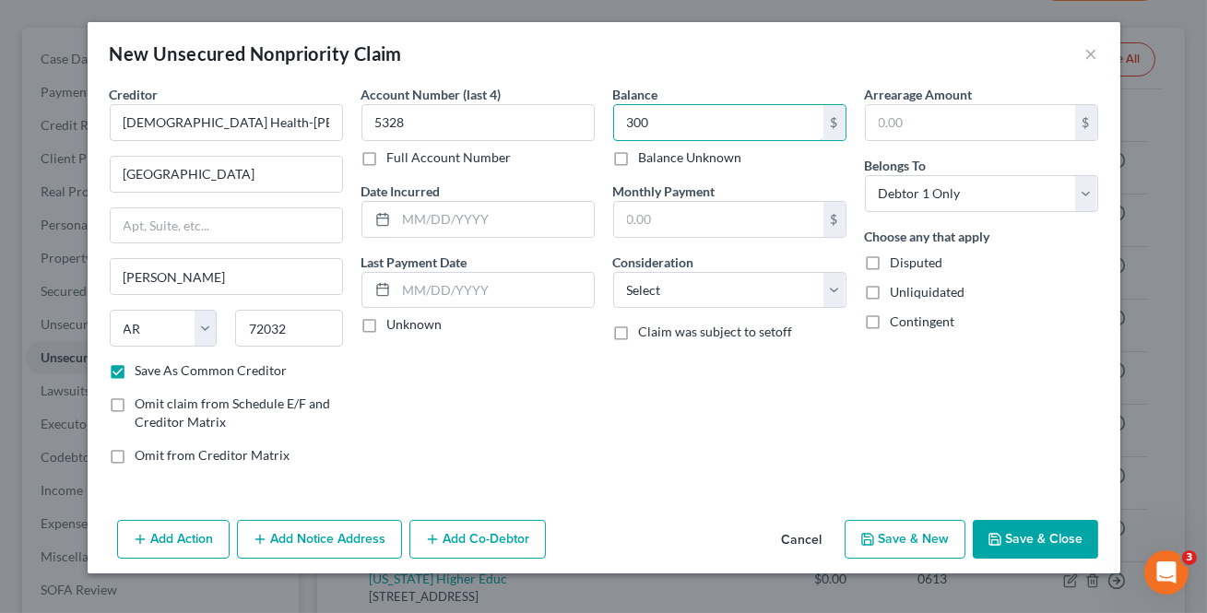
type input "300"
click at [1007, 540] on button "Save & Close" at bounding box center [1035, 539] width 125 height 39
checkbox input "false"
